Goal: Find specific page/section: Find specific page/section

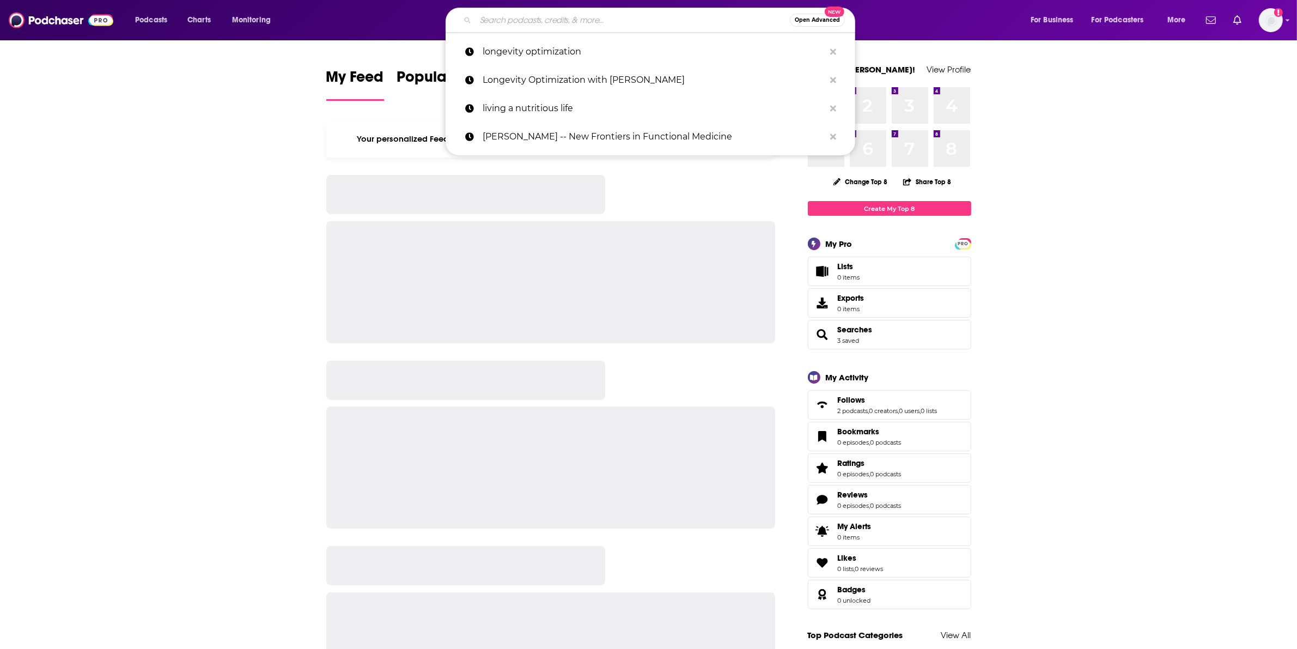
click at [623, 22] on input "Search podcasts, credits, & more..." at bounding box center [633, 19] width 314 height 17
paste input "Elevate Your Brand Podcast"
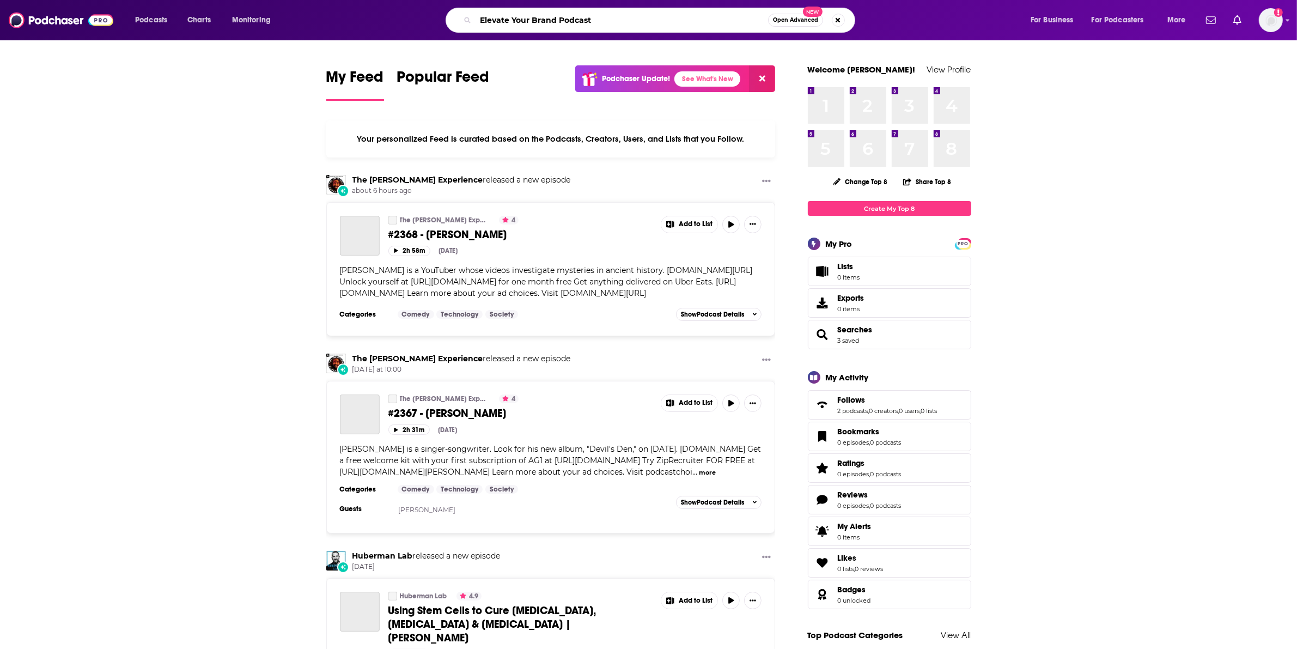
type input "Elevate Your Brand Podcast"
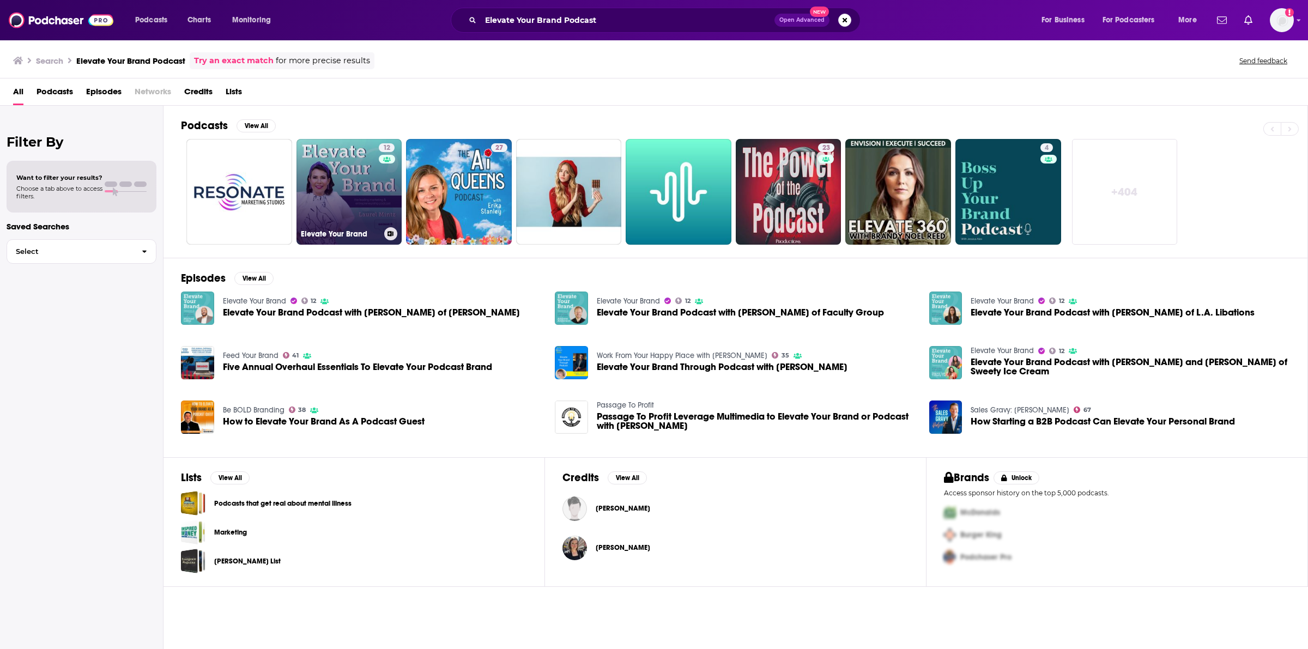
drag, startPoint x: 369, startPoint y: 238, endPoint x: 365, endPoint y: 227, distance: 11.5
click at [365, 227] on div "Elevate Your Brand" at bounding box center [349, 233] width 97 height 13
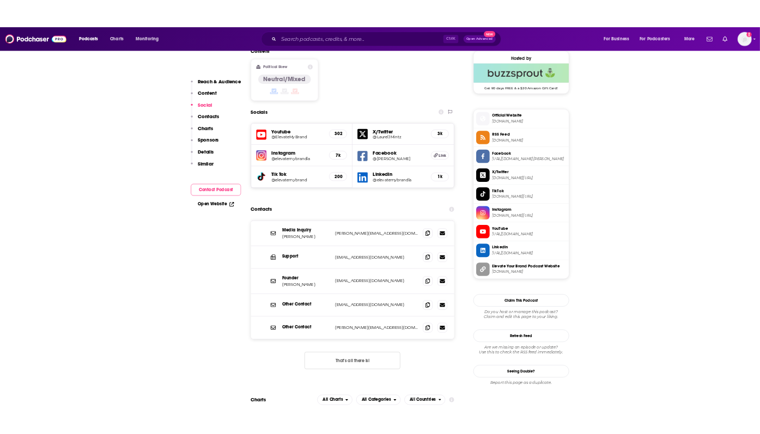
scroll to position [885, 0]
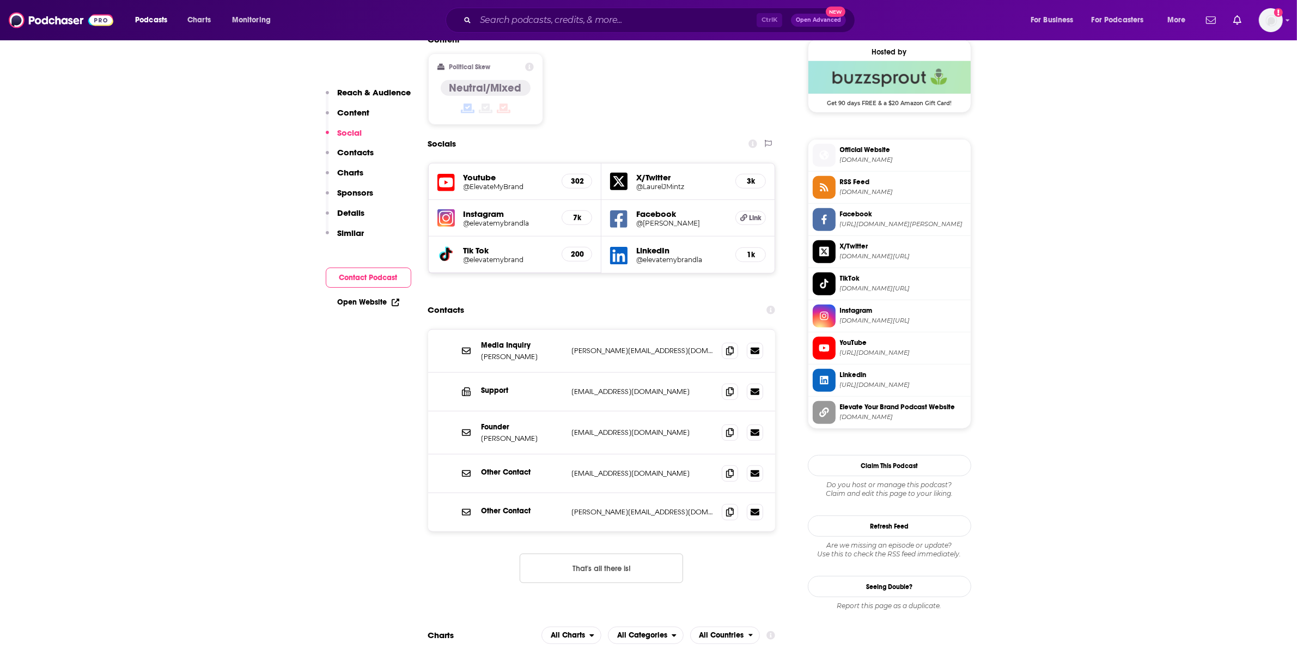
click at [842, 309] on li "Instagram [DOMAIN_NAME][URL]" at bounding box center [890, 316] width 162 height 32
click at [846, 325] on span "[DOMAIN_NAME][URL]" at bounding box center [903, 321] width 126 height 8
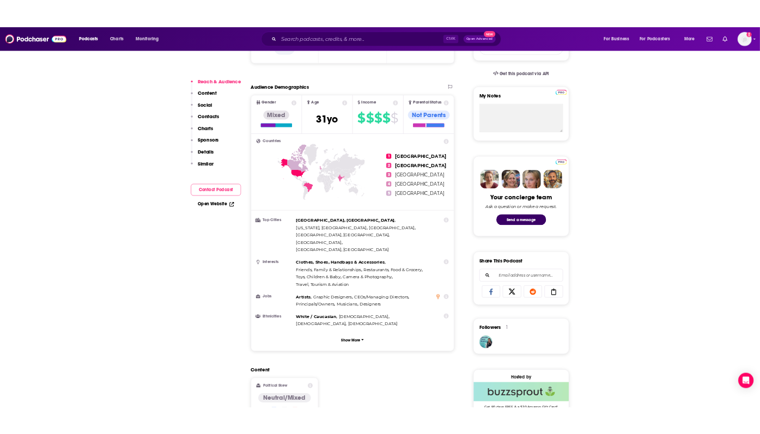
scroll to position [272, 0]
